Goal: Task Accomplishment & Management: Use online tool/utility

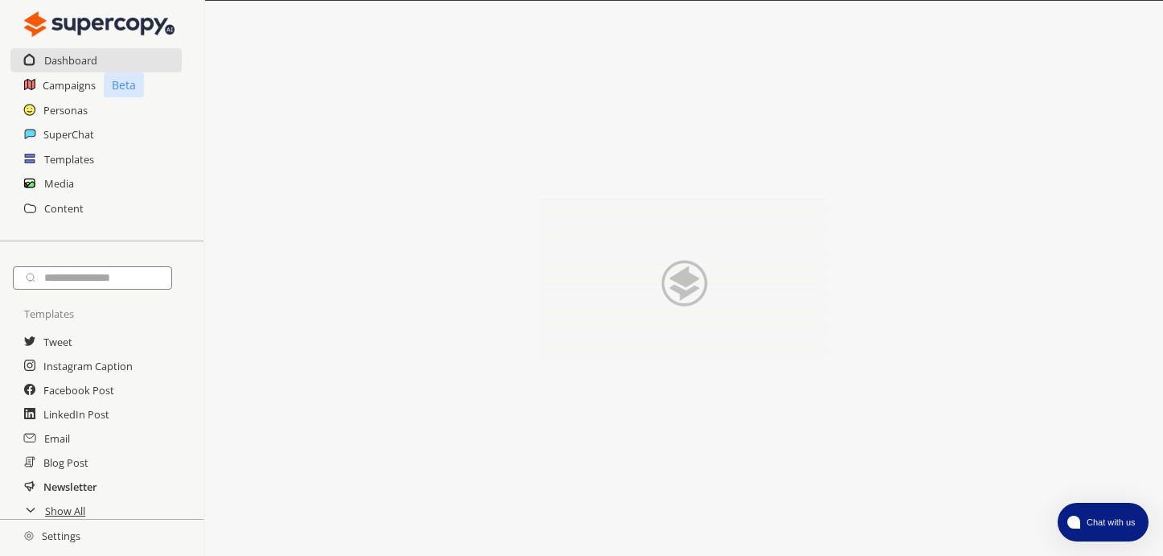
click at [66, 490] on h2 "Newsletter" at bounding box center [70, 486] width 54 height 24
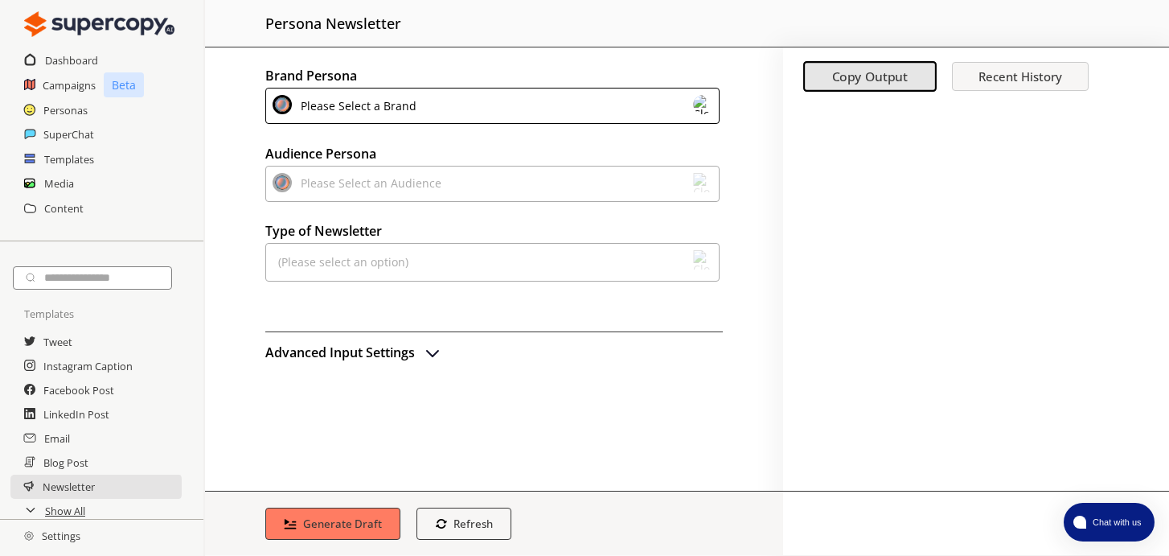
click at [405, 114] on div "Please Select a Brand" at bounding box center [355, 106] width 121 height 22
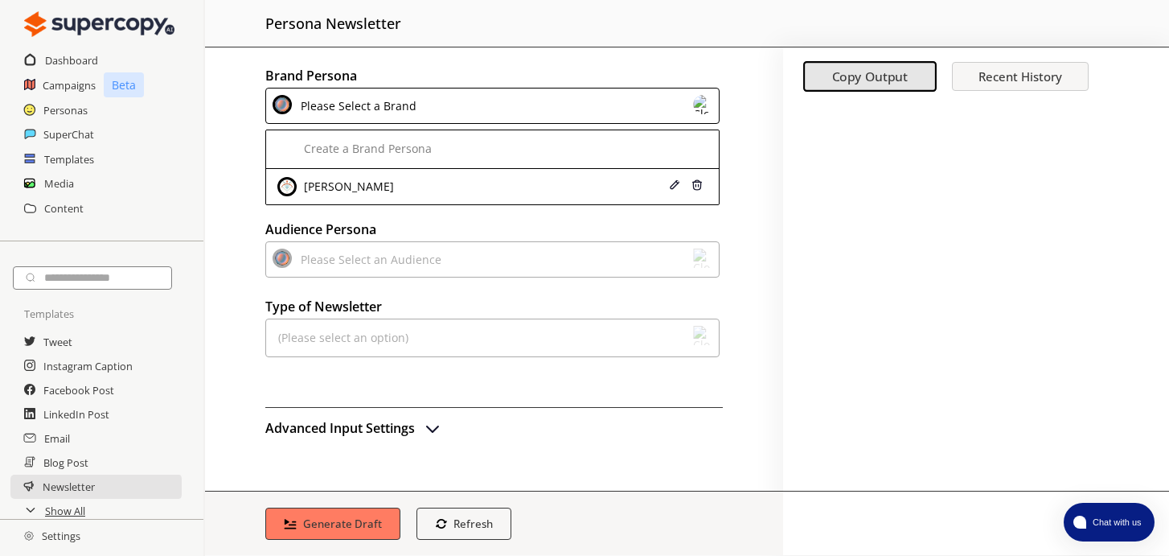
drag, startPoint x: 390, startPoint y: 185, endPoint x: 388, endPoint y: 229, distance: 44.2
click at [390, 185] on div "[PERSON_NAME]" at bounding box center [453, 186] width 353 height 19
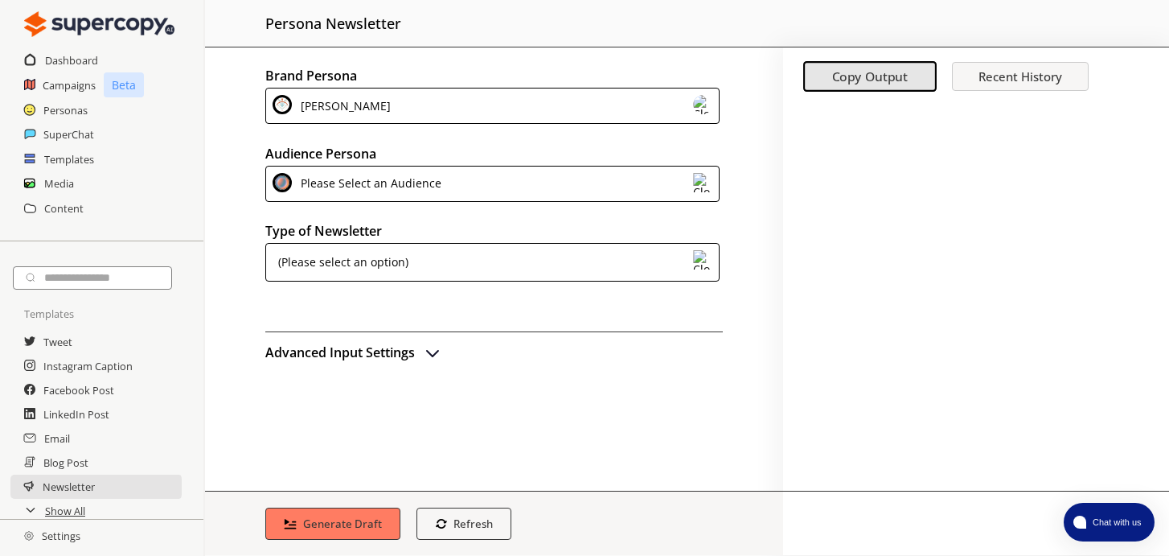
click at [395, 258] on div "(Please select an option)" at bounding box center [341, 262] width 136 height 24
click at [372, 174] on div "Please Select an Audience" at bounding box center [368, 184] width 146 height 22
click at [414, 171] on div "Please Select an Audience" at bounding box center [492, 184] width 454 height 36
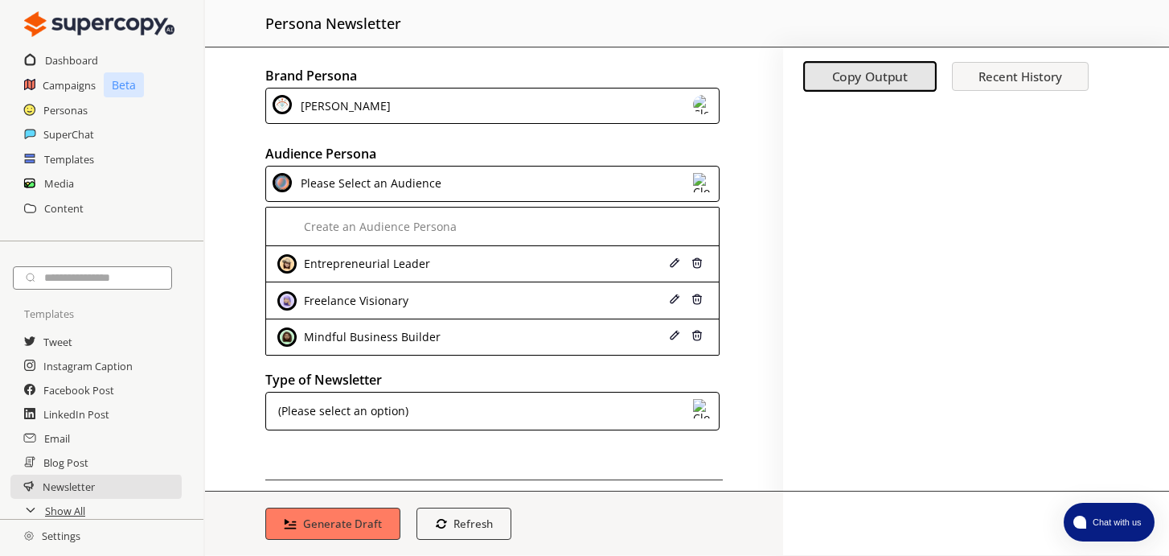
click at [385, 306] on div "Freelance Visionary" at bounding box center [354, 300] width 109 height 13
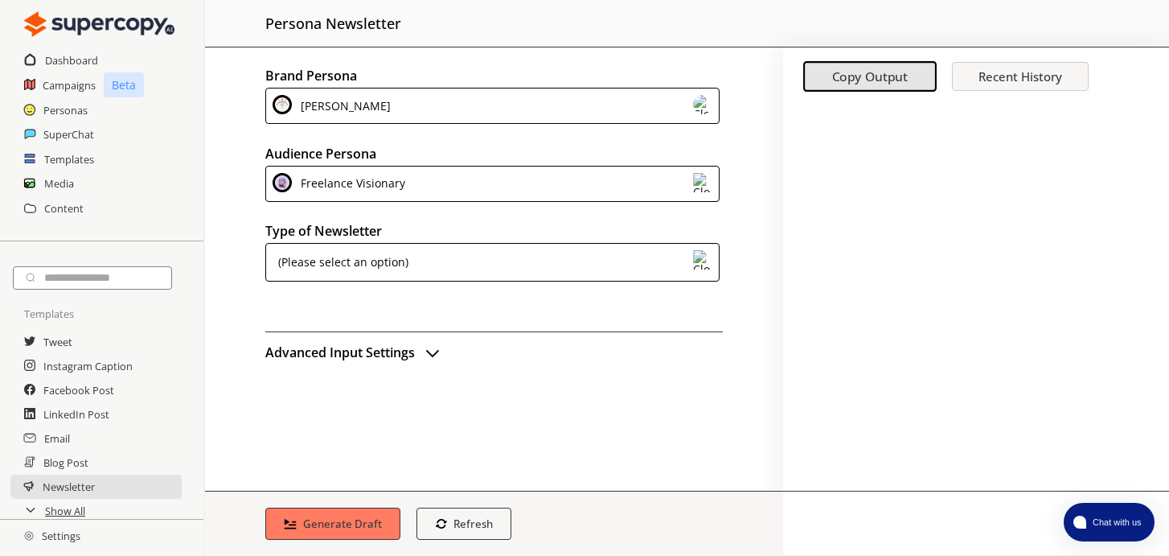
click at [397, 272] on div "(Please select an option)" at bounding box center [341, 262] width 136 height 24
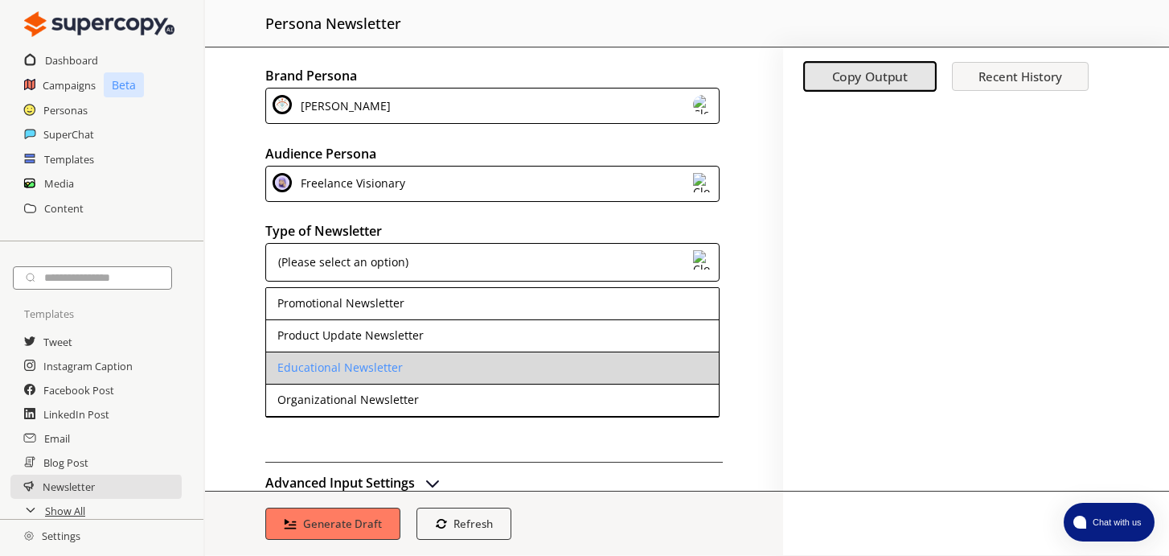
click at [400, 368] on li "Educational Newsletter" at bounding box center [492, 368] width 453 height 32
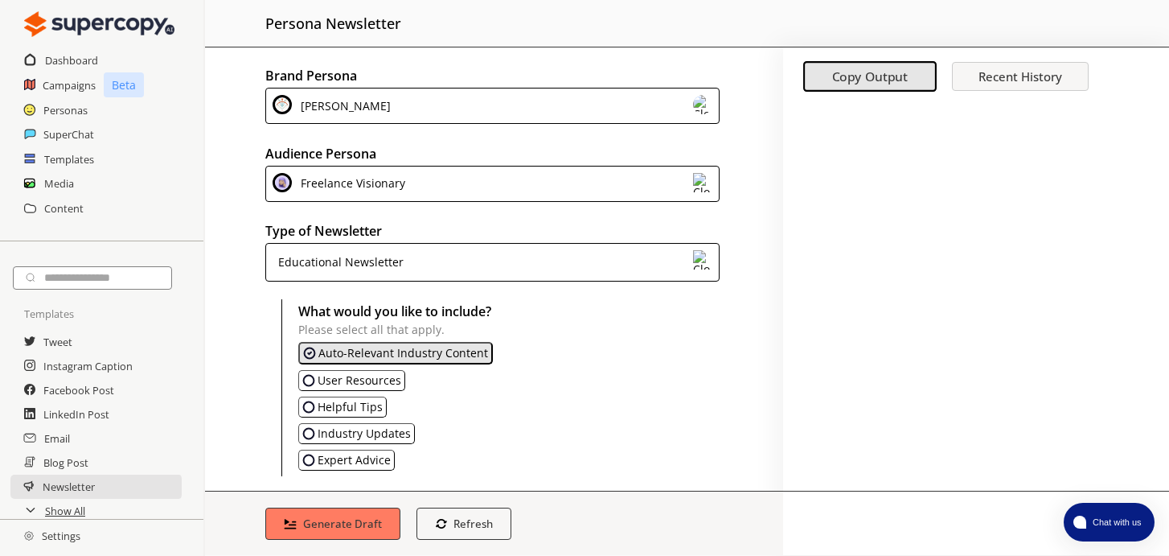
scroll to position [93, 0]
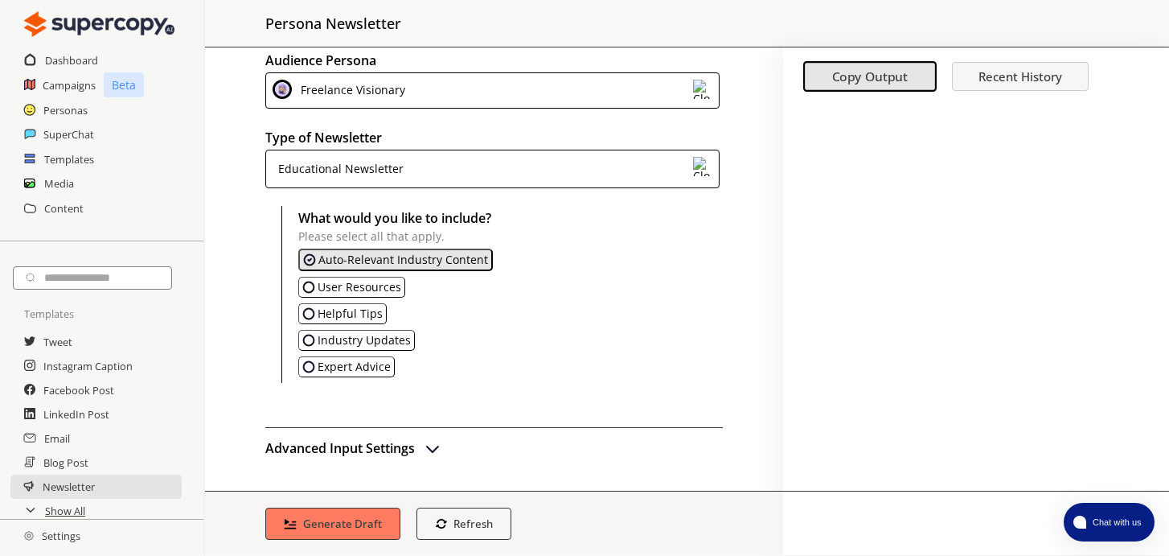
click at [383, 284] on p "User Resources" at bounding box center [360, 287] width 84 height 13
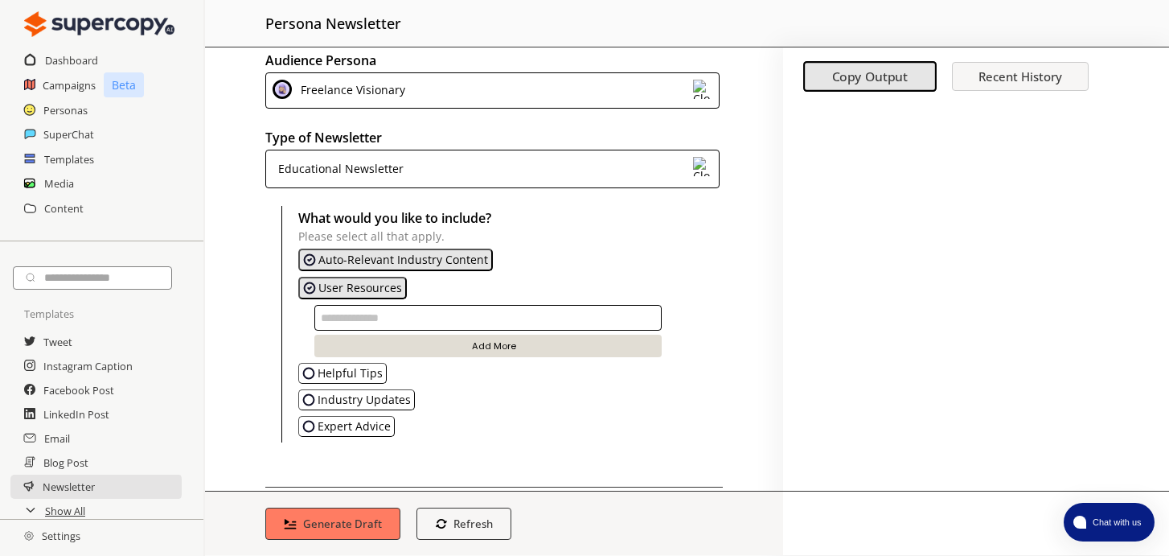
click at [338, 287] on p "User Resources" at bounding box center [360, 287] width 84 height 13
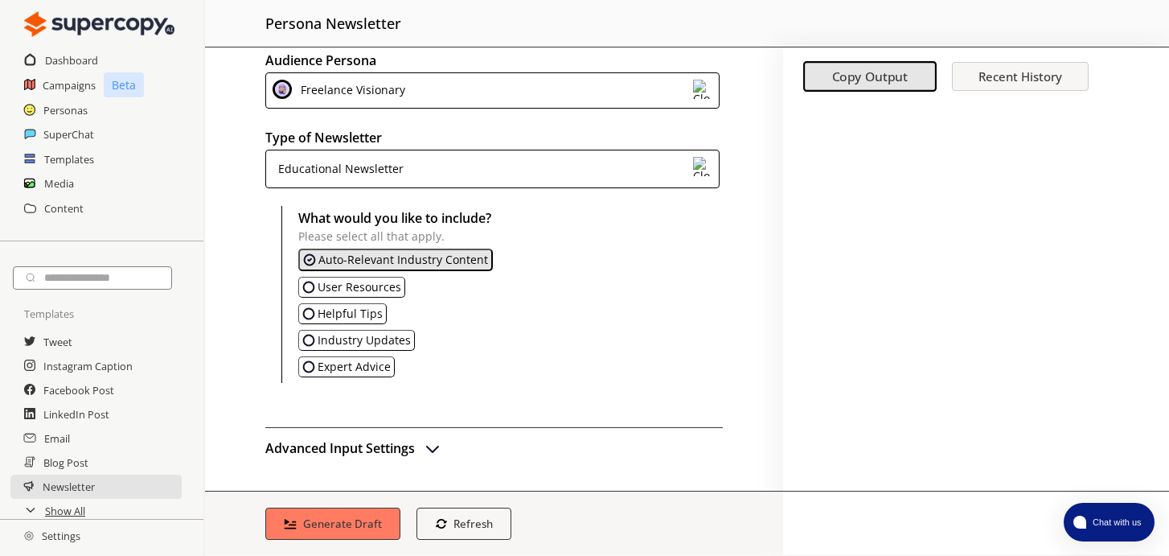
click at [309, 315] on img "Helpful Tips" at bounding box center [308, 313] width 13 height 13
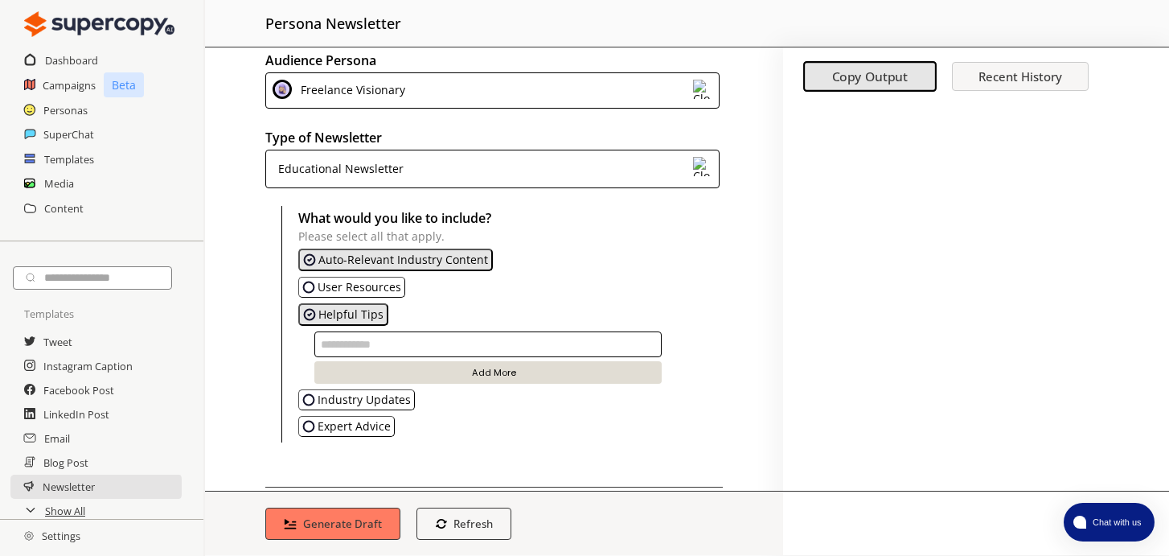
click at [528, 347] on input "text" at bounding box center [487, 344] width 347 height 26
click at [374, 428] on p "Expert Advice" at bounding box center [354, 426] width 73 height 13
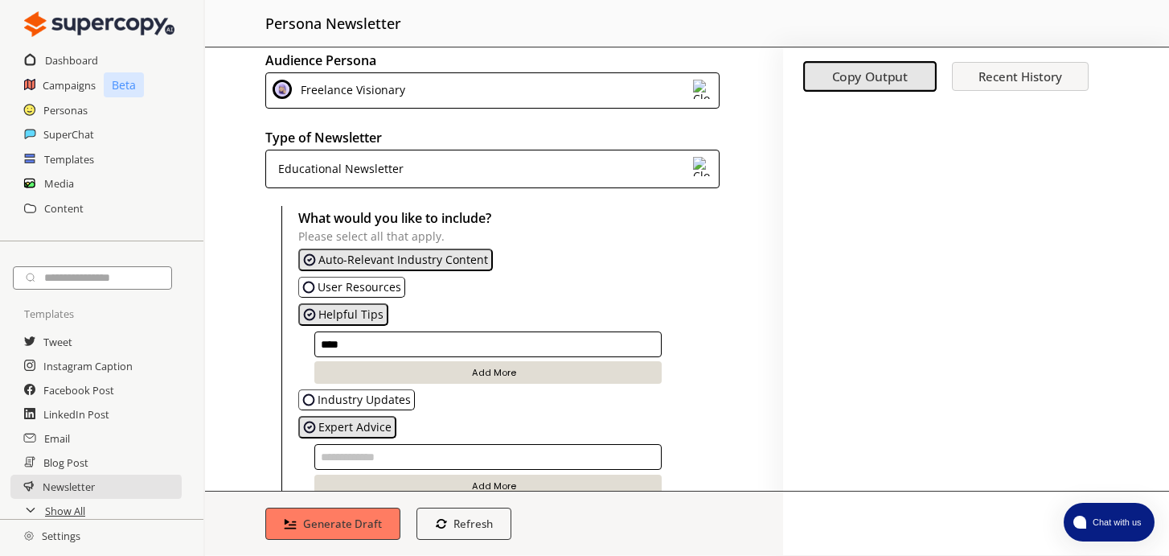
click at [374, 428] on p "Expert Advice" at bounding box center [354, 426] width 73 height 13
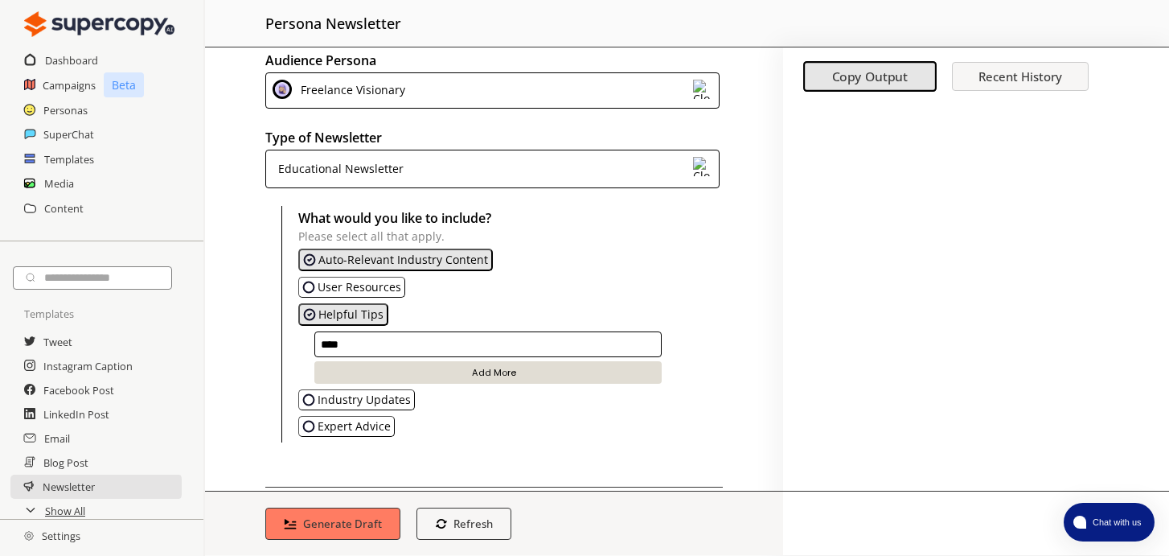
click at [415, 342] on input "***" at bounding box center [487, 344] width 347 height 26
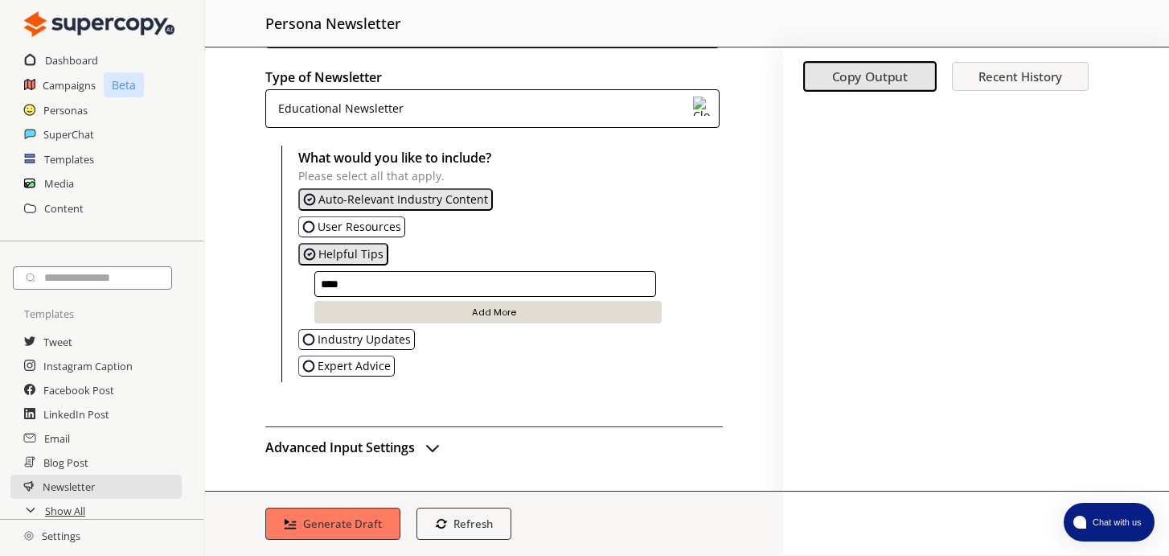
click at [434, 447] on img "advanced-inputs" at bounding box center [432, 446] width 19 height 19
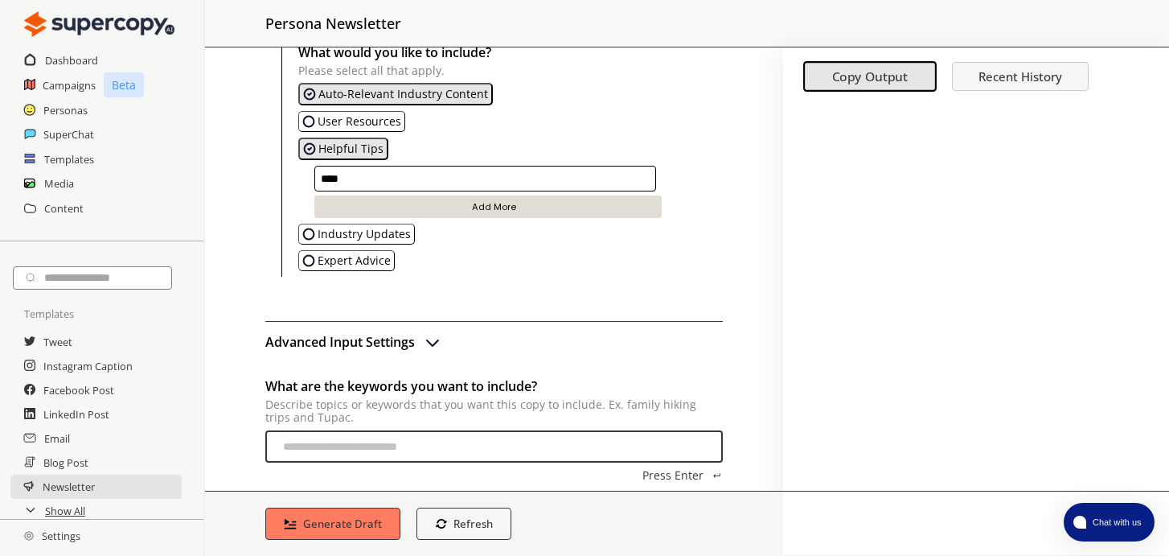
scroll to position [250, 0]
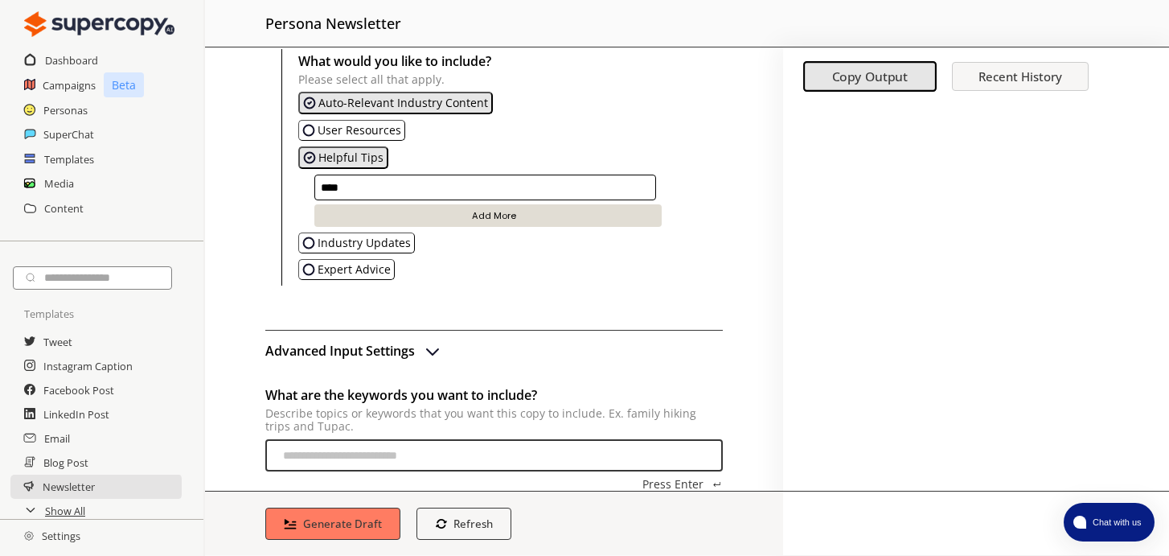
click at [358, 185] on input "***" at bounding box center [485, 187] width 342 height 26
type input "*"
click at [381, 191] on input "**********" at bounding box center [485, 187] width 342 height 26
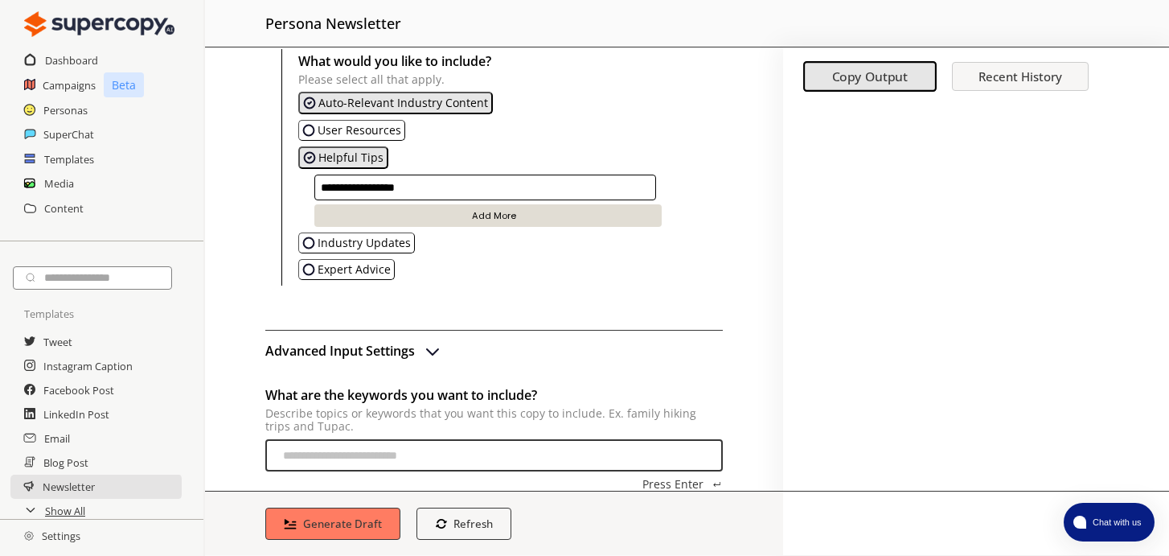
click at [381, 191] on input "**********" at bounding box center [485, 187] width 342 height 26
paste input "**********"
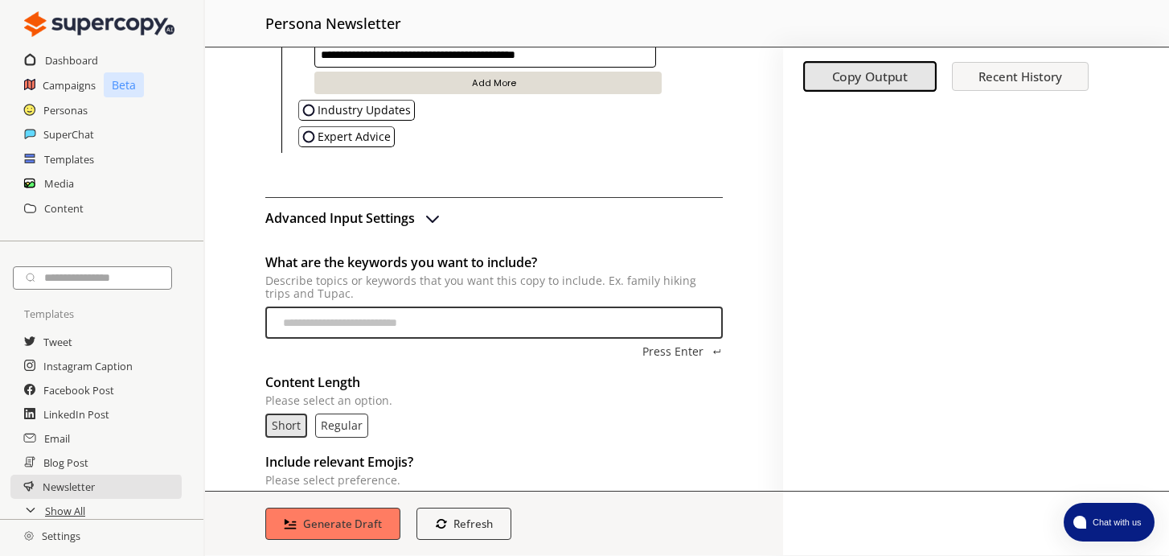
scroll to position [441, 0]
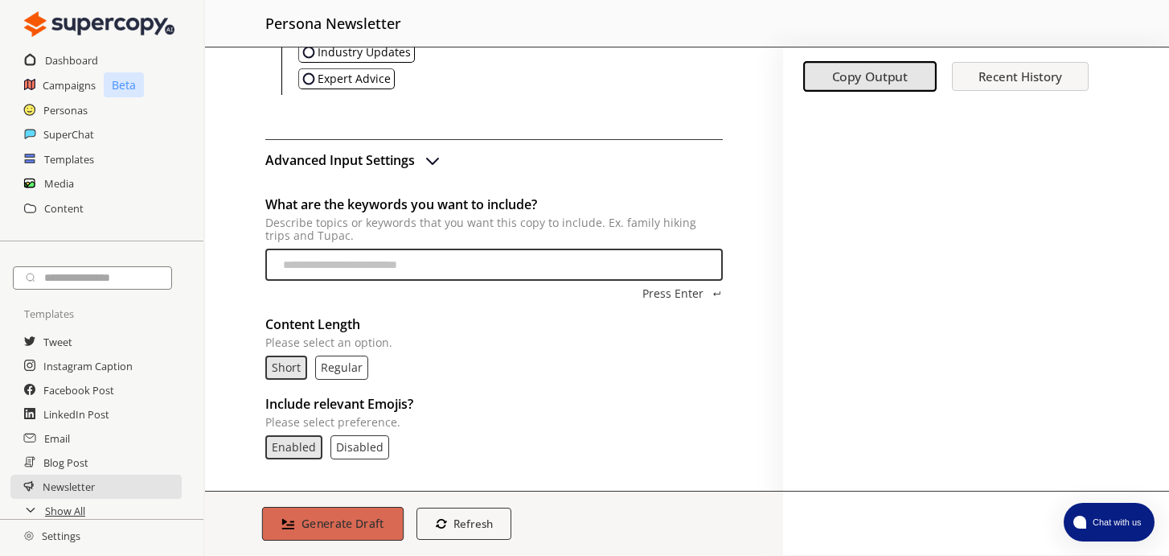
type input "**********"
click at [379, 524] on b "Generate Draft" at bounding box center [342, 522] width 83 height 15
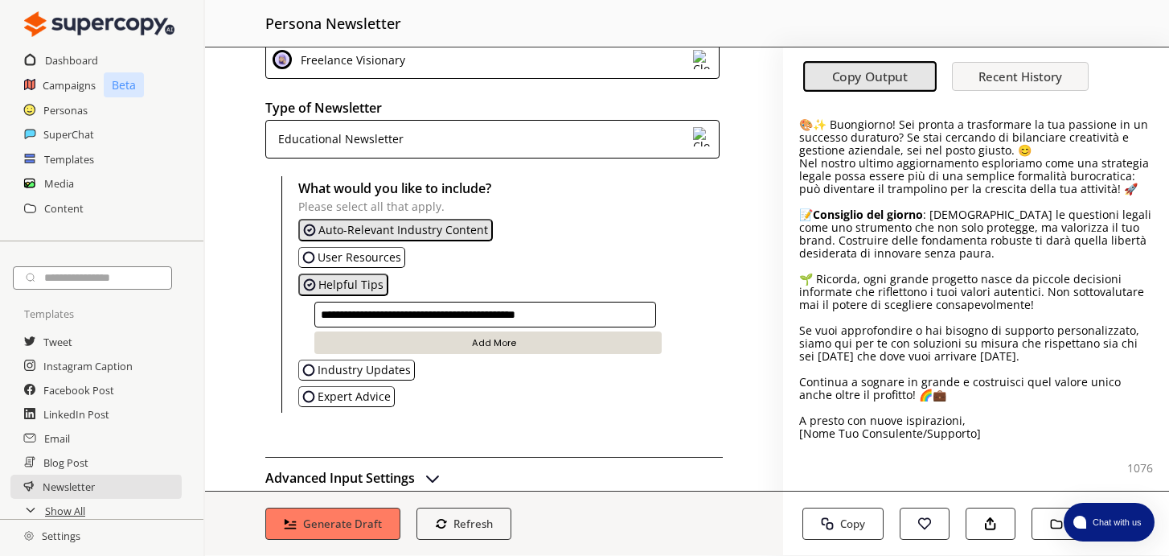
scroll to position [120, 0]
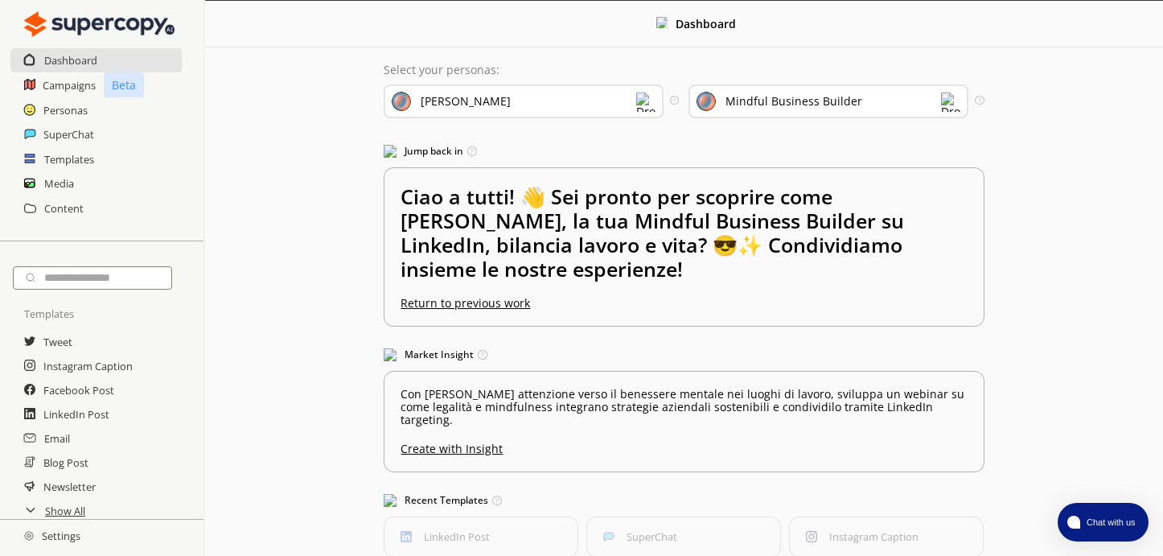
click at [806, 110] on div "Mindful Business Builder" at bounding box center [828, 101] width 280 height 34
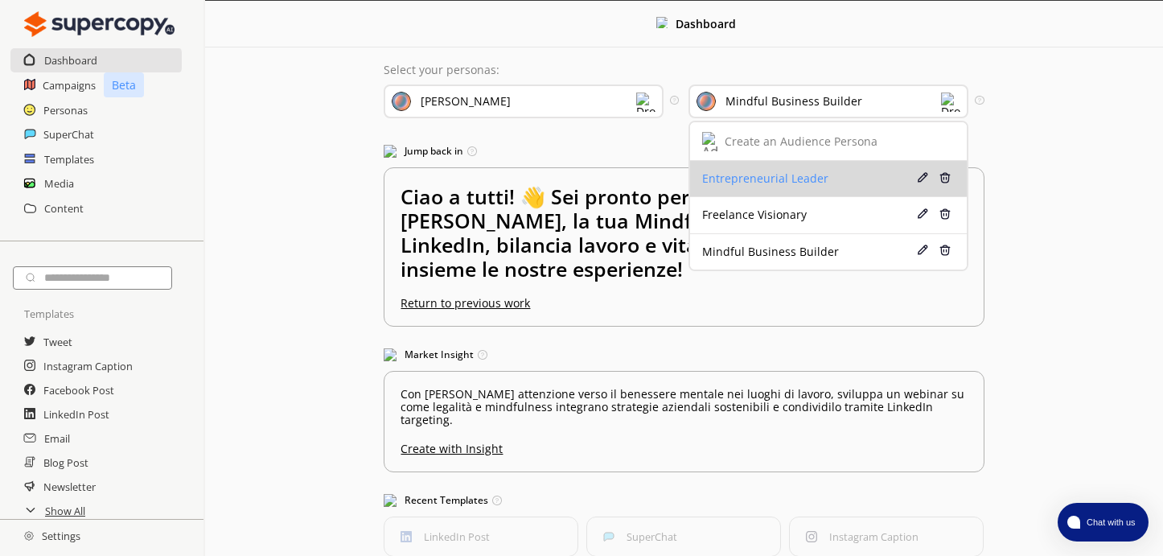
click at [802, 182] on div "Entrepreneurial Leader" at bounding box center [807, 178] width 211 height 13
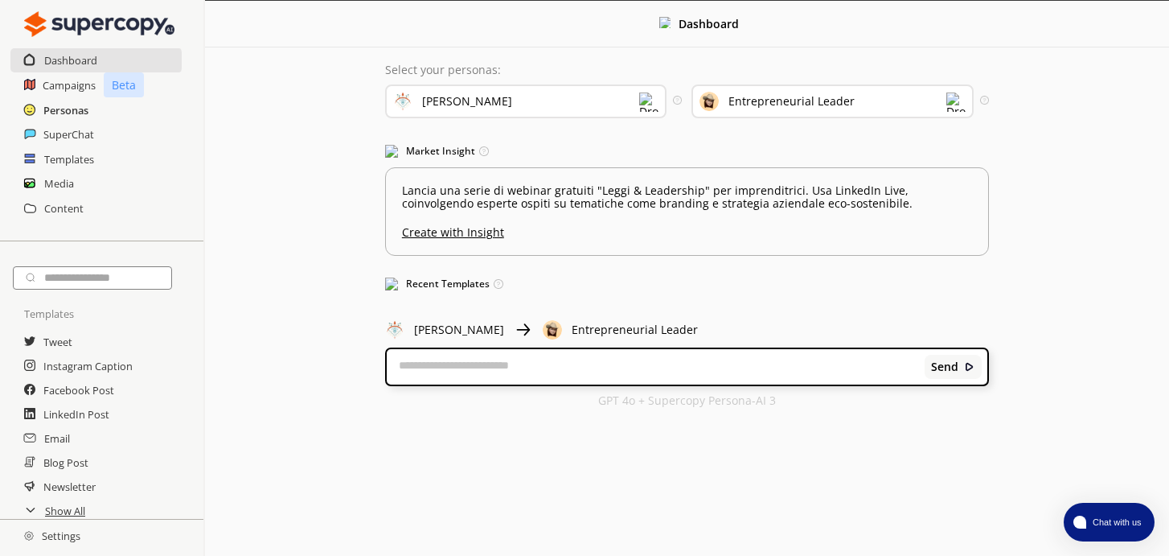
click at [84, 112] on h2 "Personas" at bounding box center [65, 110] width 45 height 24
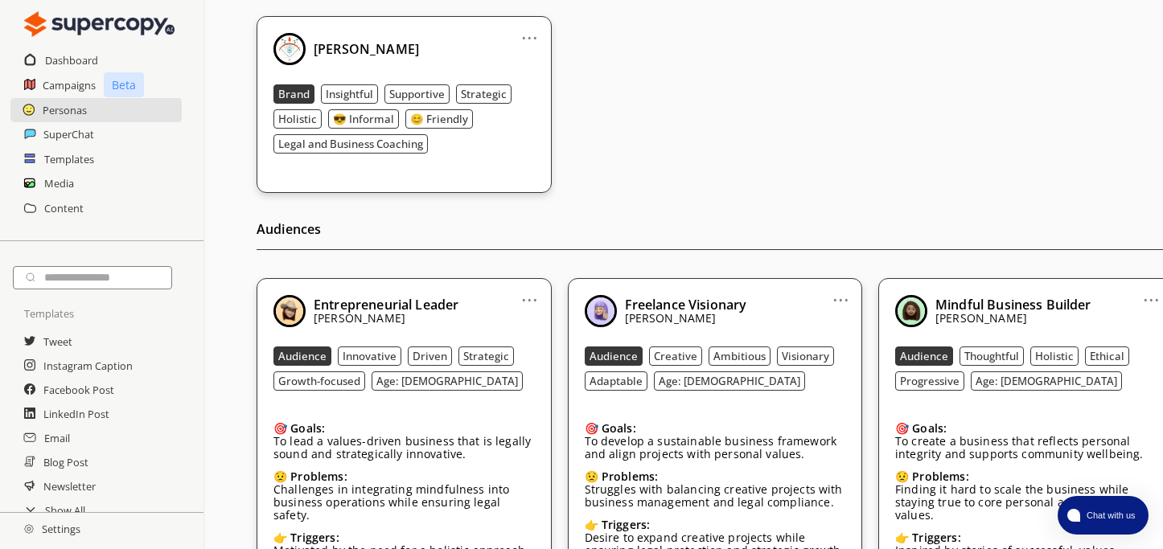
scroll to position [455, 0]
